Goal: Check status: Check status

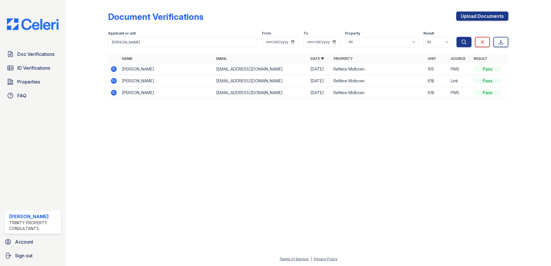
click at [532, 171] on div at bounding box center [308, 185] width 467 height 142
click at [35, 56] on span "Doc Verifications" at bounding box center [35, 54] width 37 height 7
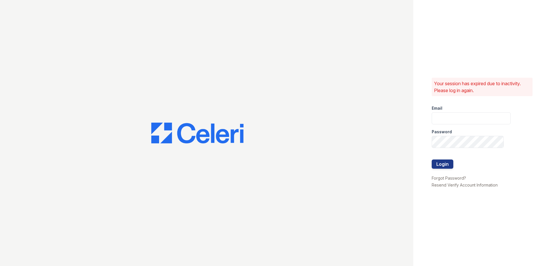
click at [443, 110] on div "Email" at bounding box center [471, 107] width 79 height 12
click at [446, 114] on input "email" at bounding box center [471, 118] width 79 height 12
type input "lawilliams@trinity-pm.com"
click at [432, 160] on button "Login" at bounding box center [443, 164] width 22 height 9
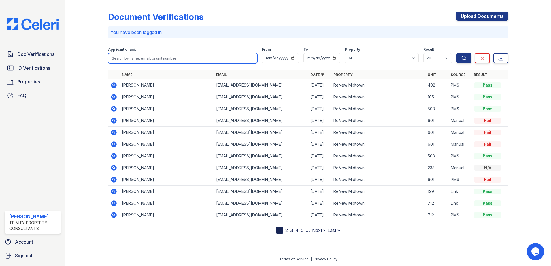
click at [145, 57] on input "search" at bounding box center [182, 58] width 149 height 10
type input "tremiA"
click at [457, 53] on button "Search" at bounding box center [464, 58] width 15 height 10
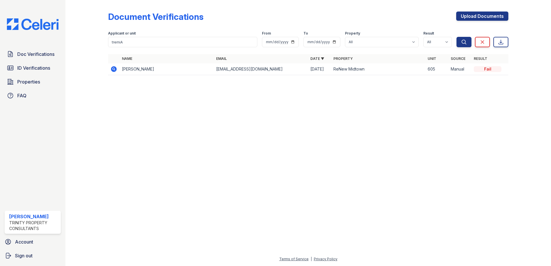
click at [112, 70] on icon at bounding box center [114, 69] width 6 height 6
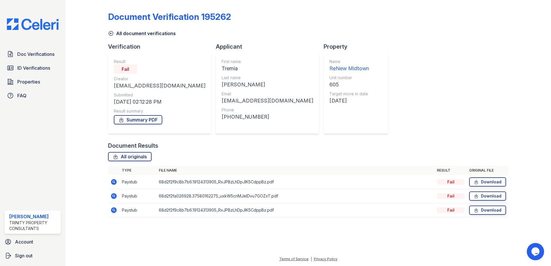
click at [112, 179] on icon at bounding box center [113, 182] width 7 height 7
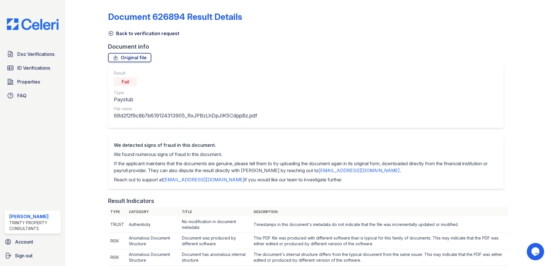
click at [110, 32] on icon at bounding box center [111, 34] width 6 height 6
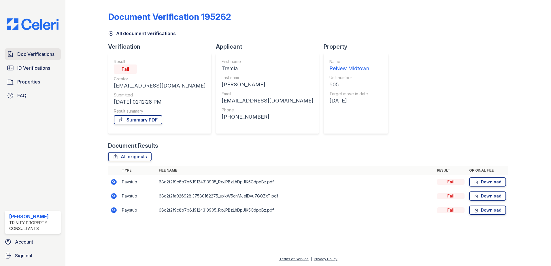
click at [29, 53] on span "Doc Verifications" at bounding box center [35, 54] width 37 height 7
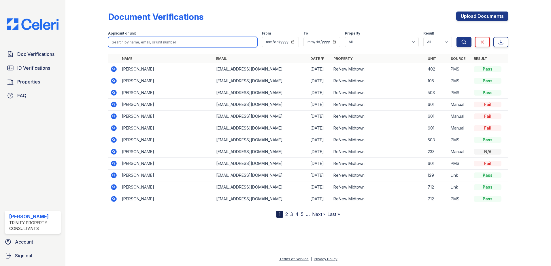
click at [197, 38] on input "search" at bounding box center [182, 42] width 149 height 10
type input "steve"
click at [457, 37] on button "Search" at bounding box center [464, 42] width 15 height 10
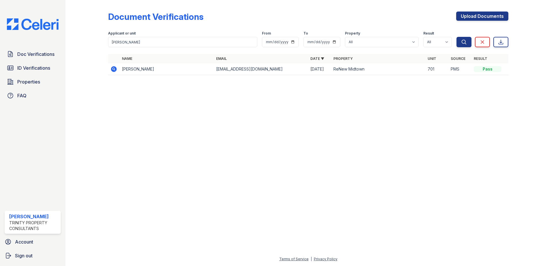
click at [114, 72] on icon at bounding box center [114, 69] width 6 height 6
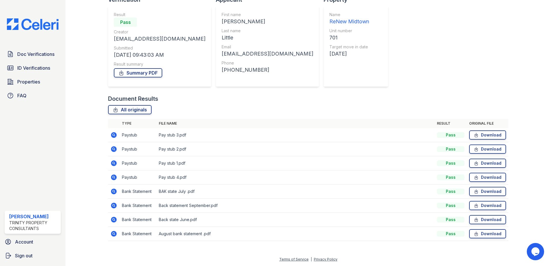
scroll to position [47, 0]
click at [149, 73] on link "Summary PDF" at bounding box center [138, 72] width 48 height 9
click at [36, 65] on span "ID Verifications" at bounding box center [33, 68] width 33 height 7
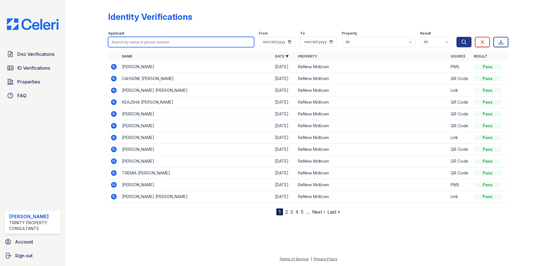
click at [150, 42] on input "search" at bounding box center [181, 42] width 146 height 10
type input "steve"
click at [457, 37] on button "Search" at bounding box center [464, 42] width 15 height 10
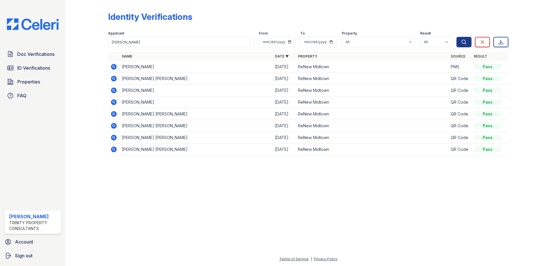
click at [106, 69] on div at bounding box center [91, 81] width 33 height 159
click at [117, 66] on icon at bounding box center [113, 66] width 7 height 7
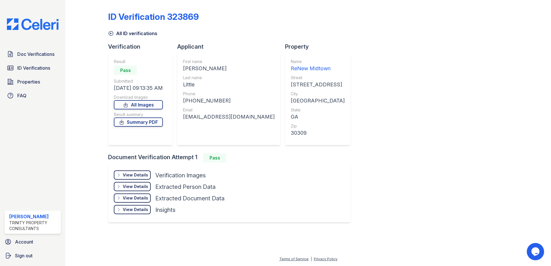
click at [154, 186] on div "View Details Details Hide Details Details Extracted Person Data" at bounding box center [169, 188] width 111 height 12
click at [144, 107] on link "All Images" at bounding box center [138, 104] width 49 height 9
click at [401, 57] on div "ID Verification 323869 All ID verifications Verification Result Pass Submitted …" at bounding box center [308, 116] width 400 height 228
click at [35, 67] on span "ID Verifications" at bounding box center [33, 68] width 33 height 7
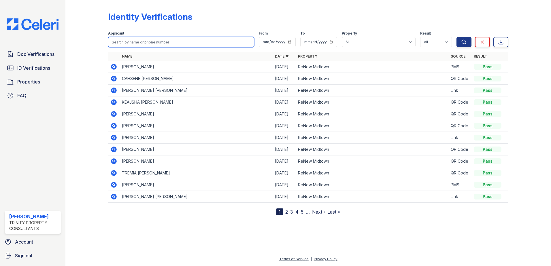
click at [142, 41] on input "search" at bounding box center [181, 42] width 146 height 10
type input "james"
click at [457, 37] on button "Search" at bounding box center [464, 42] width 15 height 10
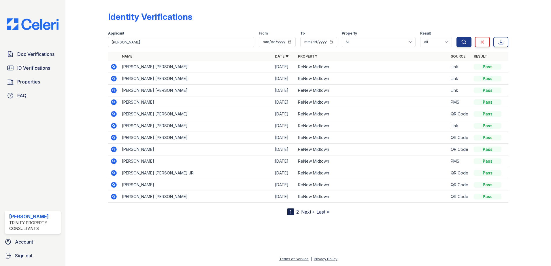
click at [110, 65] on icon at bounding box center [113, 66] width 7 height 7
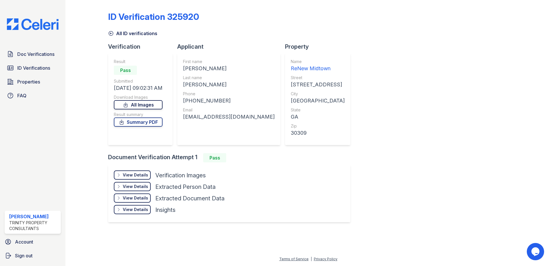
click at [137, 105] on link "All Images" at bounding box center [138, 104] width 49 height 9
click at [150, 122] on link "Summary PDF" at bounding box center [138, 122] width 49 height 9
click at [410, 63] on div "ID Verification 325920 All ID verifications Verification Result Pass Submitted …" at bounding box center [308, 116] width 400 height 228
click at [35, 69] on span "ID Verifications" at bounding box center [33, 68] width 33 height 7
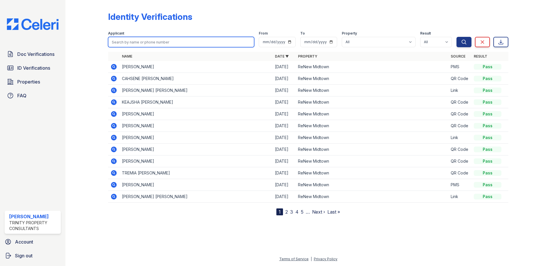
click at [133, 42] on input "search" at bounding box center [181, 42] width 146 height 10
type input "tremia"
click at [457, 37] on button "Search" at bounding box center [464, 42] width 15 height 10
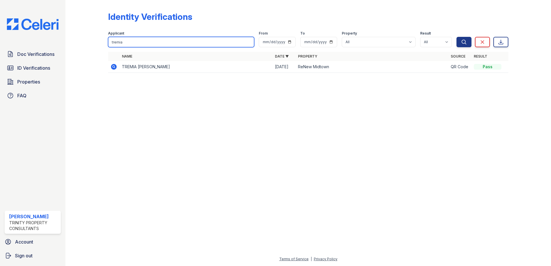
drag, startPoint x: 129, startPoint y: 42, endPoint x: 56, endPoint y: 34, distance: 73.1
click at [56, 34] on div "Doc Verifications ID Verifications Properties FAQ Larissa Williams Trinity Prop…" at bounding box center [275, 133] width 551 height 266
type input "alston"
click at [457, 37] on button "Search" at bounding box center [464, 42] width 15 height 10
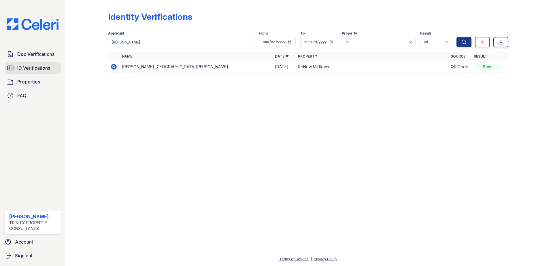
click at [43, 70] on span "ID Verifications" at bounding box center [33, 68] width 33 height 7
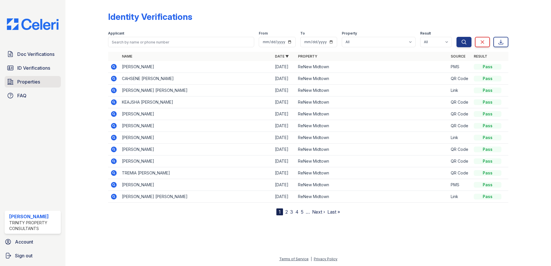
click at [32, 84] on span "Properties" at bounding box center [28, 81] width 23 height 7
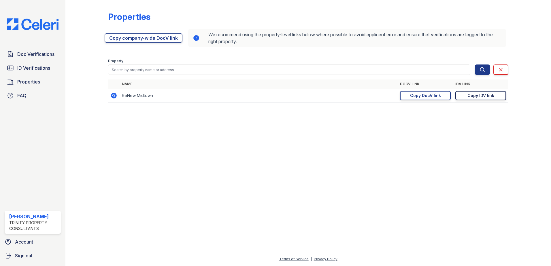
click at [470, 94] on div "Copy IDV link" at bounding box center [481, 96] width 27 height 6
click at [34, 52] on span "Doc Verifications" at bounding box center [35, 54] width 37 height 7
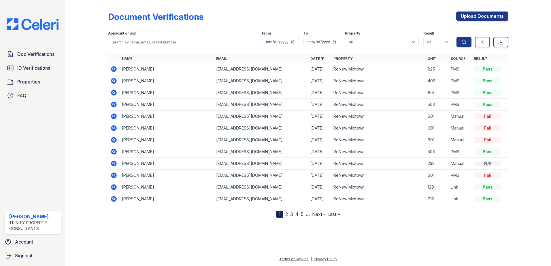
click at [116, 70] on icon at bounding box center [114, 69] width 6 height 6
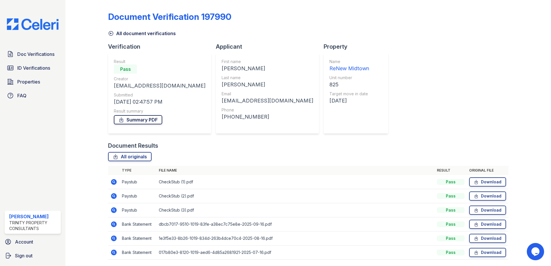
click at [148, 121] on link "Summary PDF" at bounding box center [138, 119] width 48 height 9
click at [399, 126] on div "Document Verification 197990 All document verifications Verification Result Pas…" at bounding box center [308, 134] width 400 height 264
click at [114, 196] on icon at bounding box center [113, 195] width 1 height 1
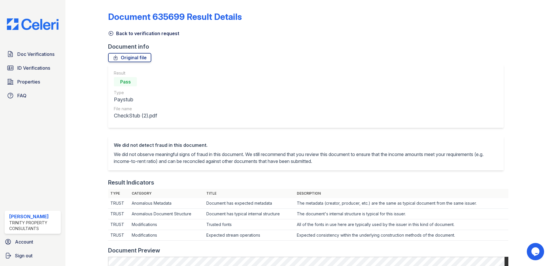
click at [109, 31] on icon at bounding box center [111, 34] width 6 height 6
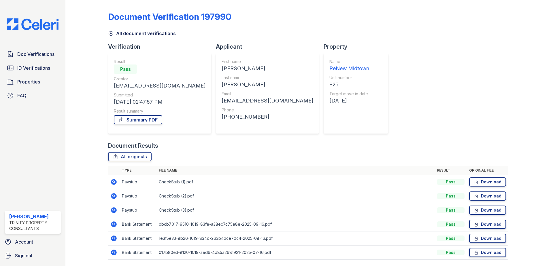
click at [116, 211] on icon at bounding box center [113, 210] width 7 height 7
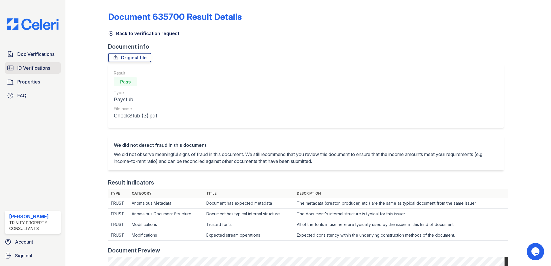
click at [32, 67] on span "ID Verifications" at bounding box center [33, 68] width 33 height 7
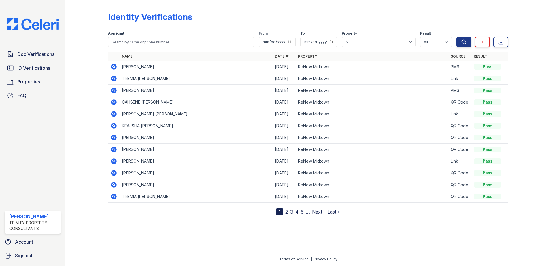
click at [116, 78] on icon at bounding box center [114, 79] width 6 height 6
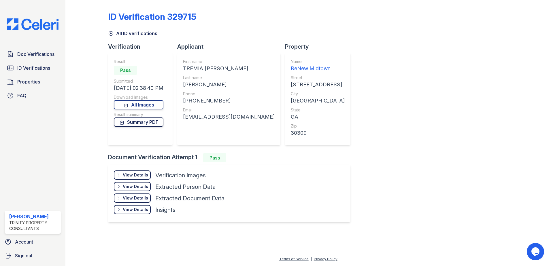
click at [136, 122] on link "Summary PDF" at bounding box center [139, 122] width 50 height 9
click at [419, 232] on div "ID Verification 329715 All ID verifications Verification Result Pass Submitted …" at bounding box center [308, 120] width 467 height 240
click at [140, 105] on link "All Images" at bounding box center [139, 104] width 50 height 9
